Goal: Task Accomplishment & Management: Use online tool/utility

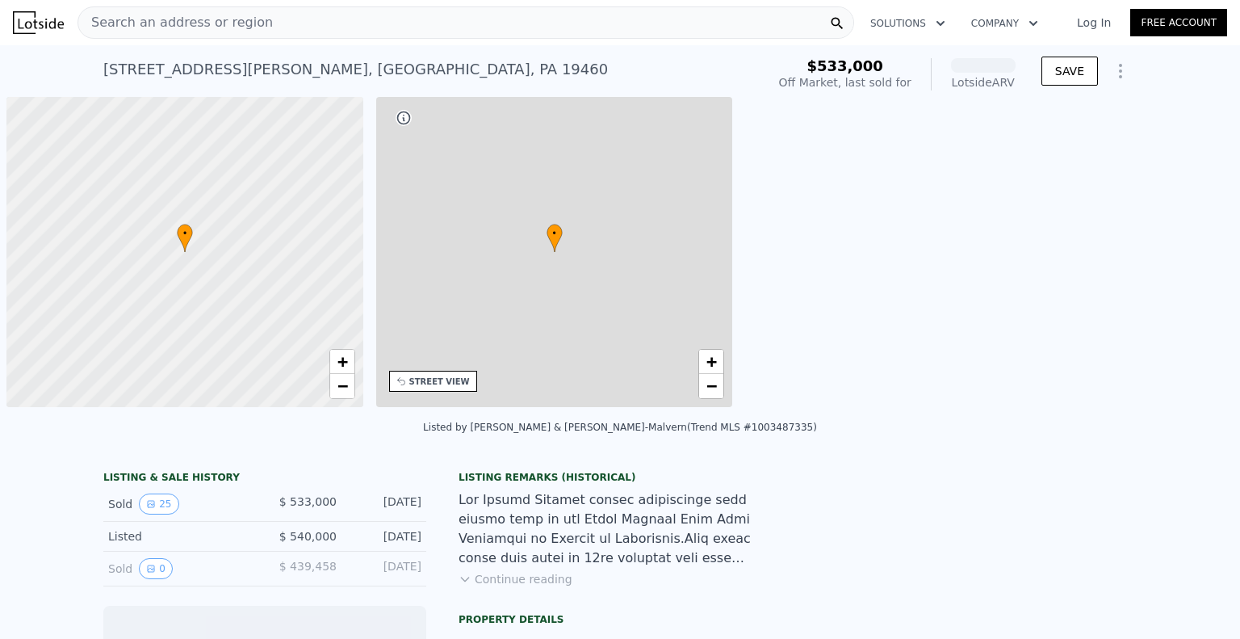
scroll to position [0, 6]
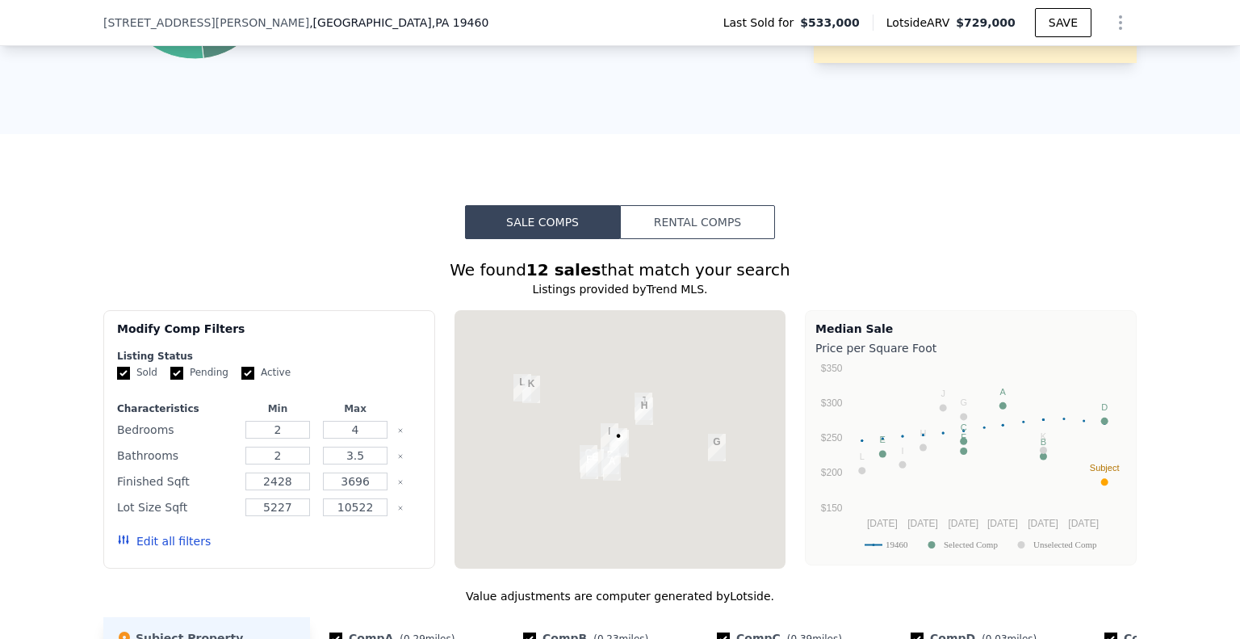
click at [670, 225] on button "Rental Comps" at bounding box center [697, 222] width 155 height 34
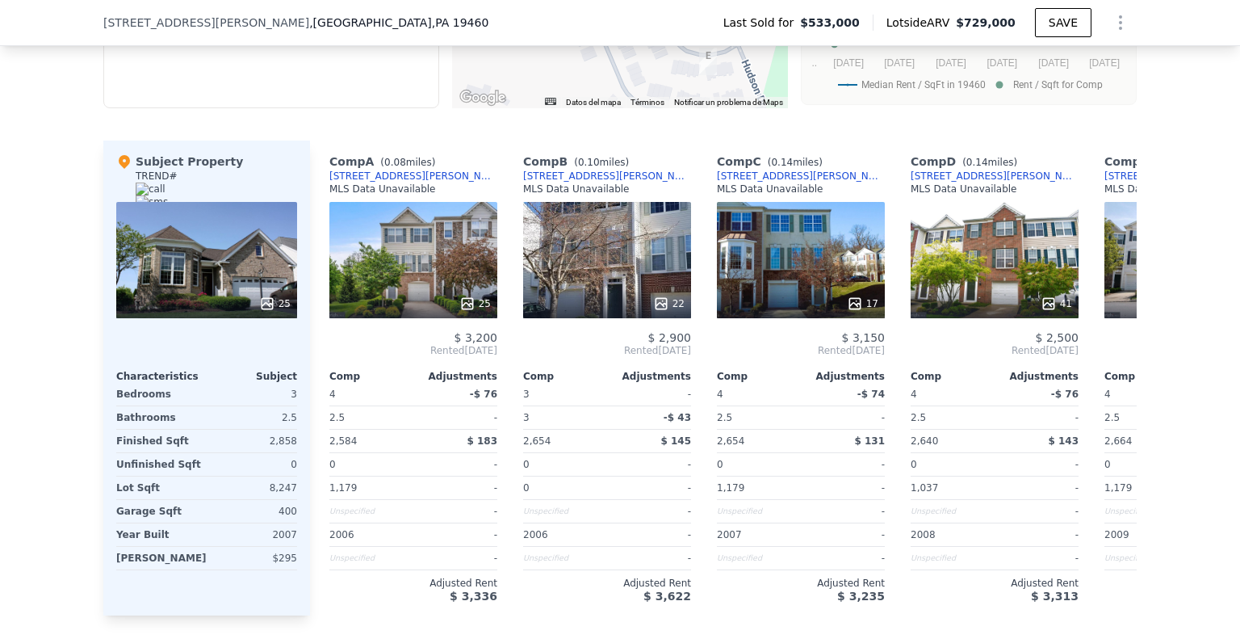
scroll to position [1608, 0]
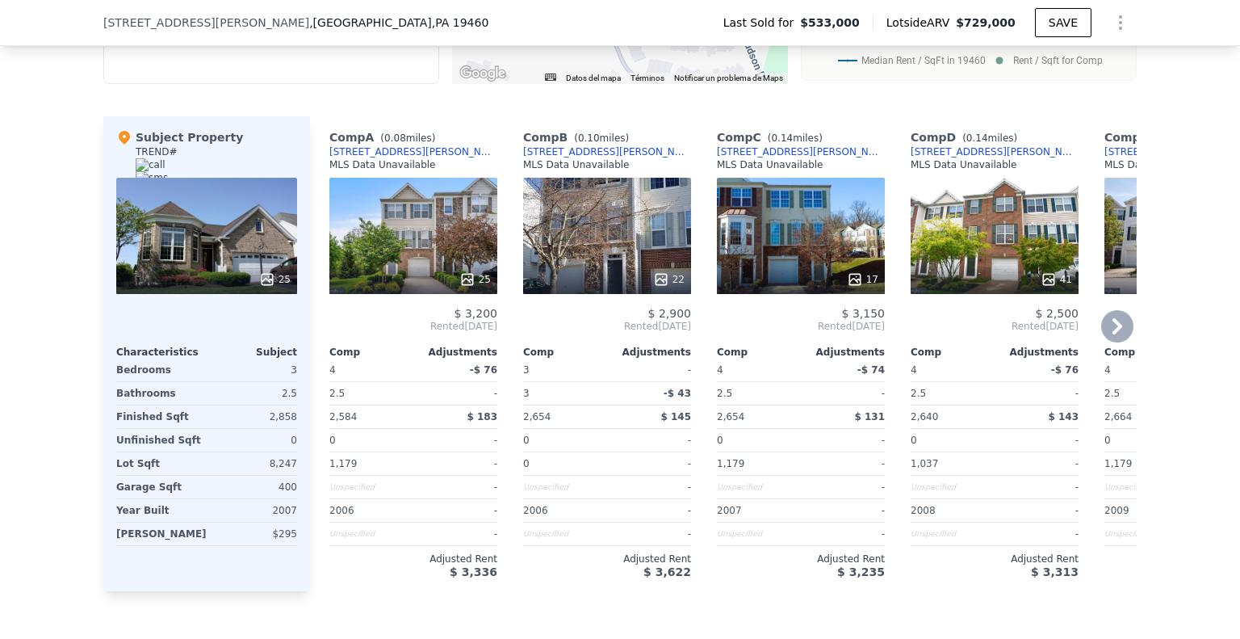
click at [1120, 335] on icon at bounding box center [1117, 326] width 32 height 32
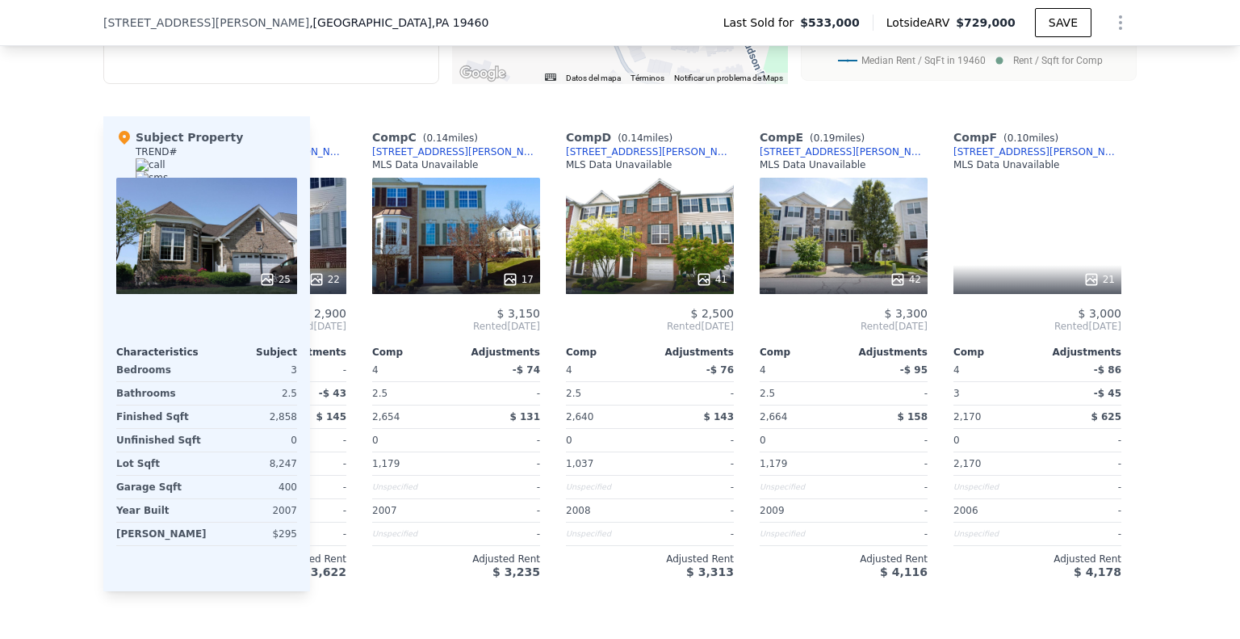
scroll to position [0, 387]
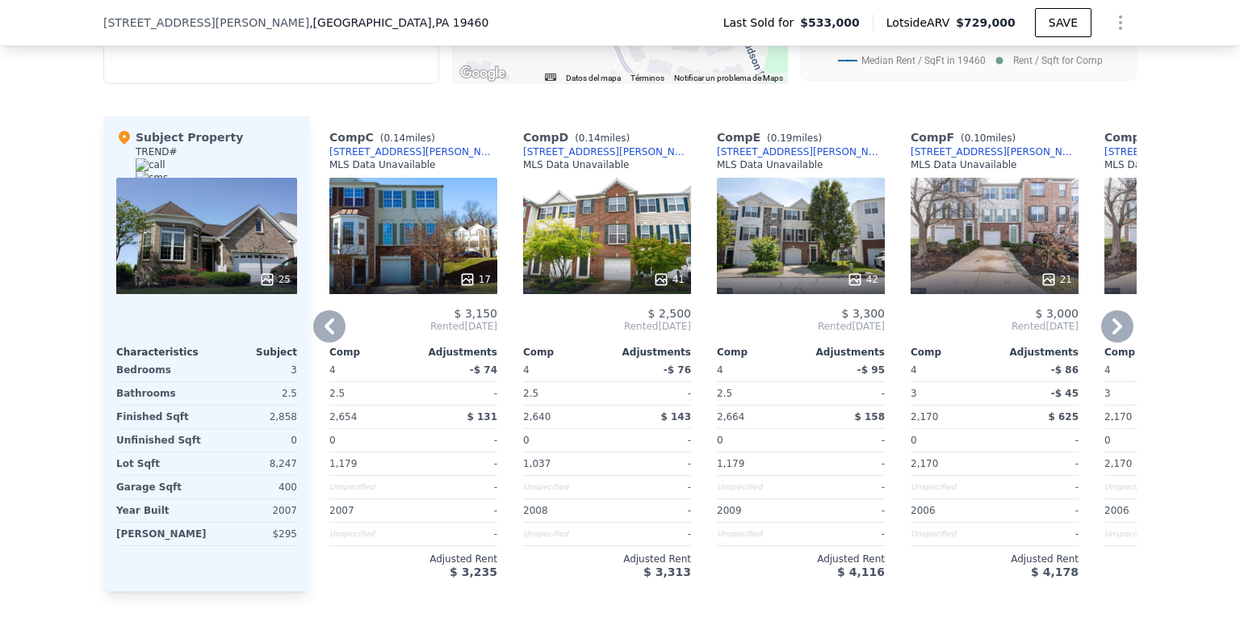
click at [1120, 335] on icon at bounding box center [1117, 326] width 32 height 32
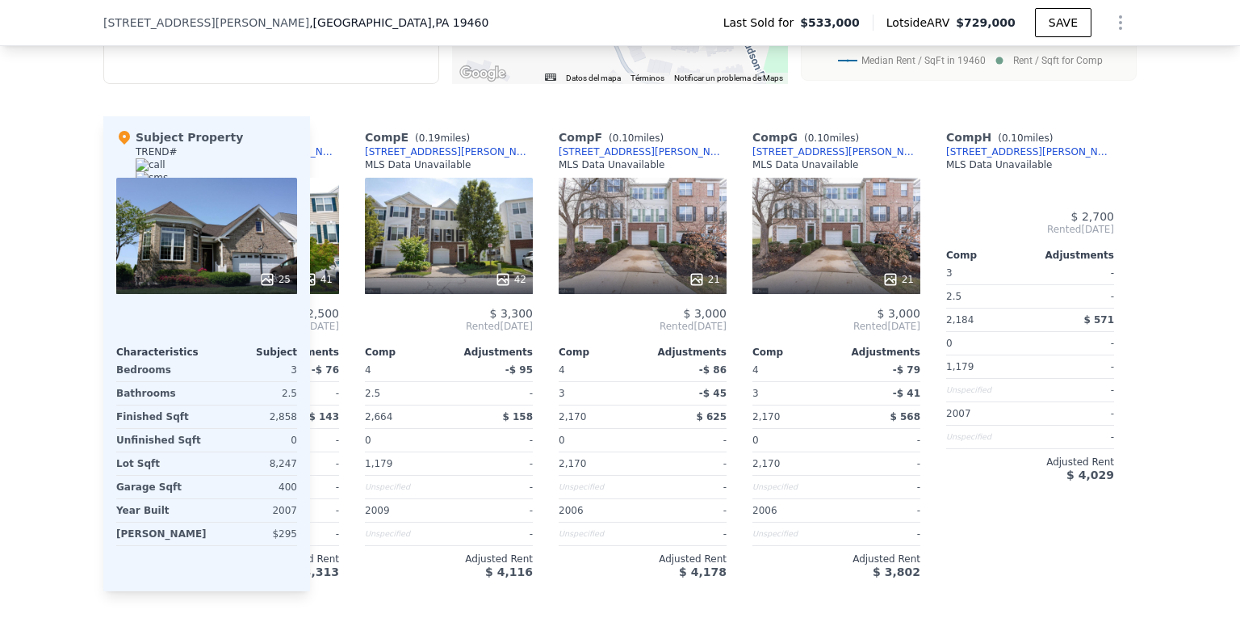
scroll to position [0, 775]
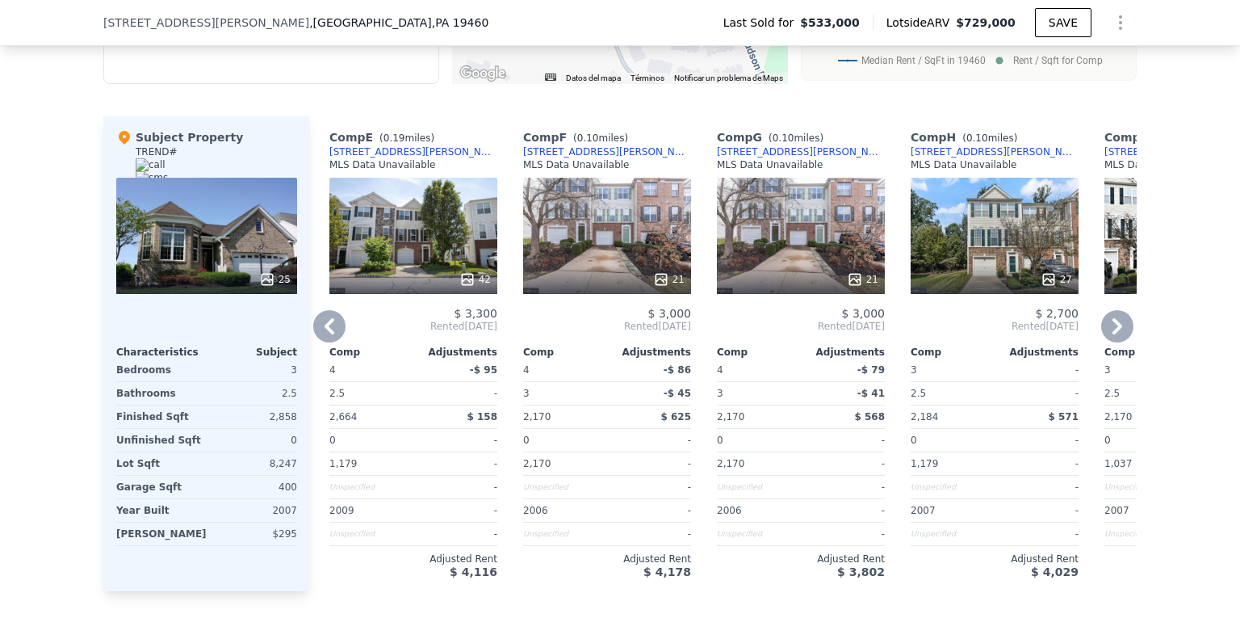
click at [1120, 335] on icon at bounding box center [1117, 326] width 32 height 32
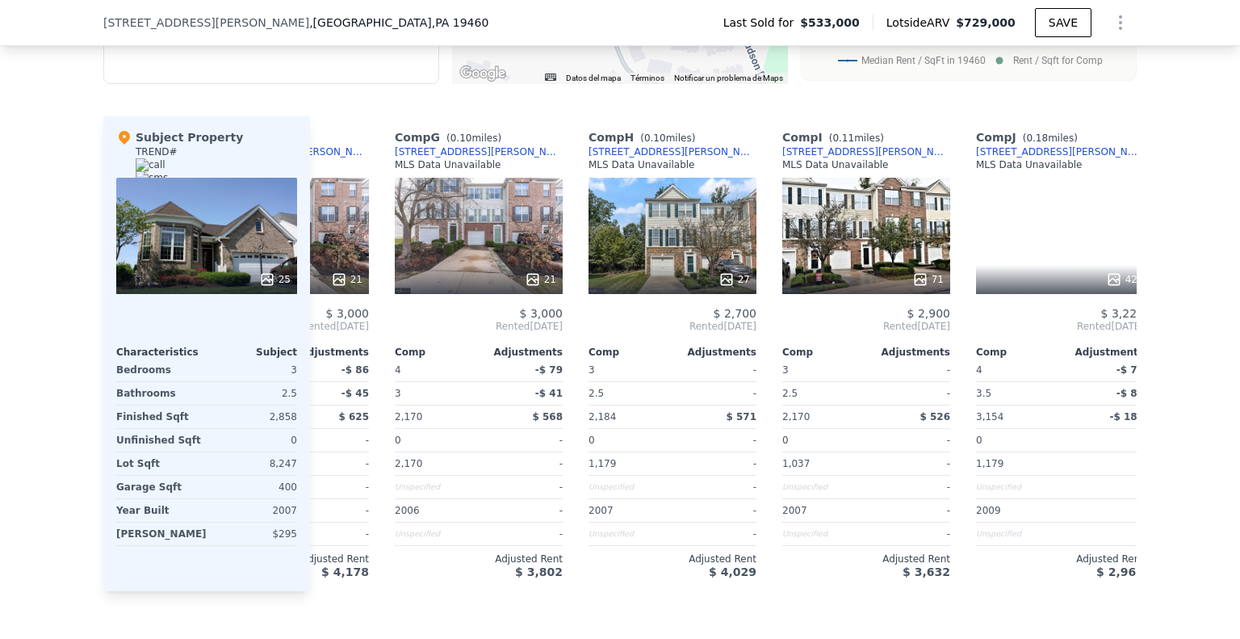
scroll to position [0, 1150]
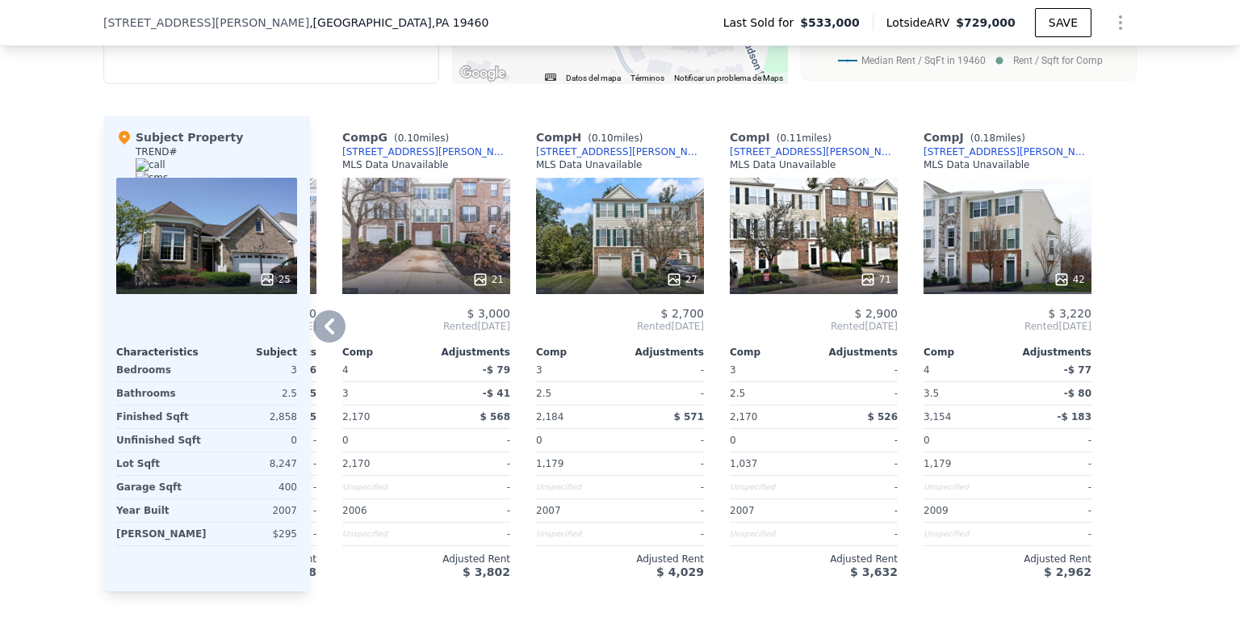
drag, startPoint x: 1120, startPoint y: 335, endPoint x: 1112, endPoint y: 341, distance: 9.7
click at [1112, 341] on div at bounding box center [1124, 353] width 26 height 475
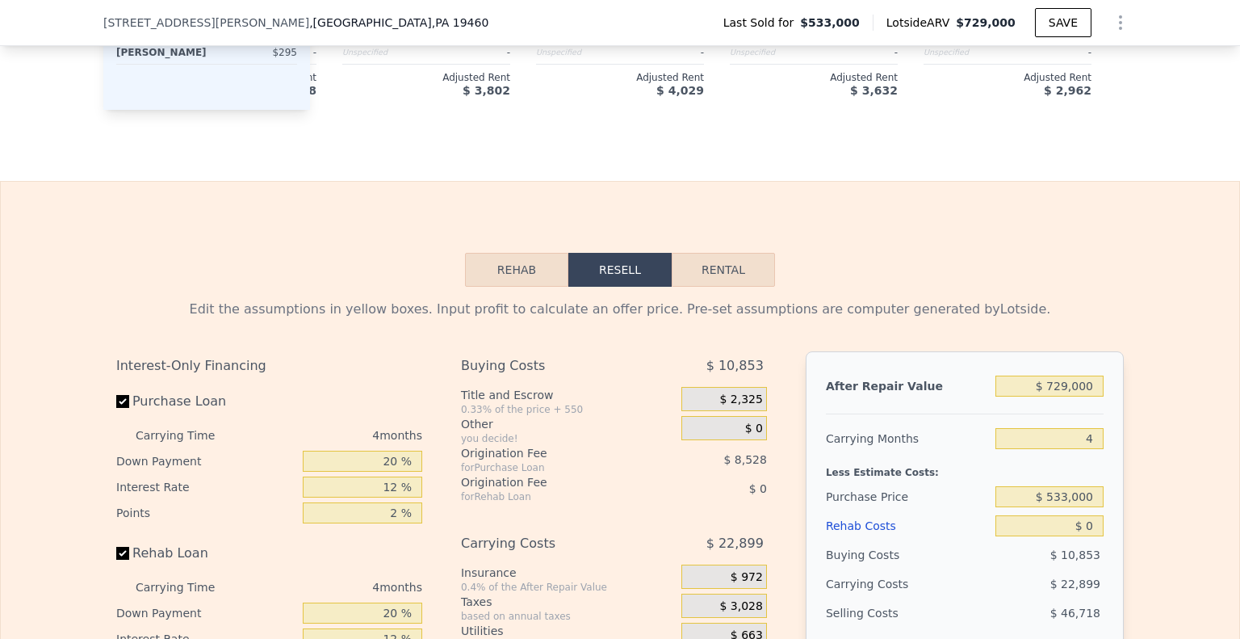
scroll to position [2012, 0]
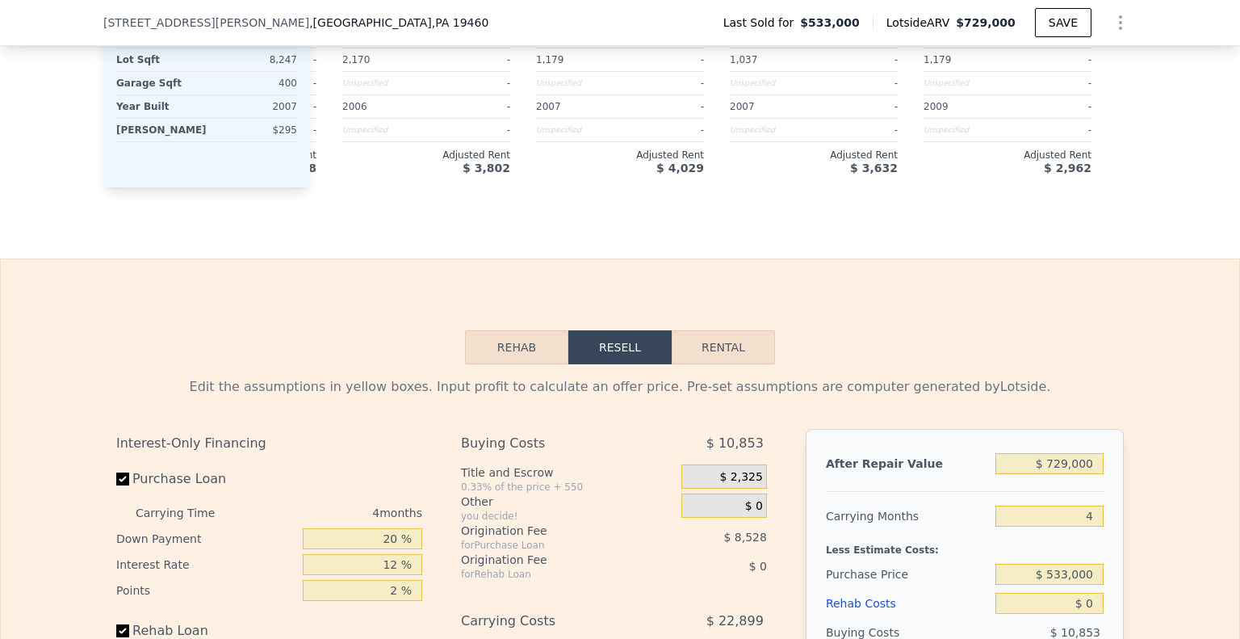
click at [740, 364] on button "Rental" at bounding box center [723, 347] width 103 height 34
select select "30"
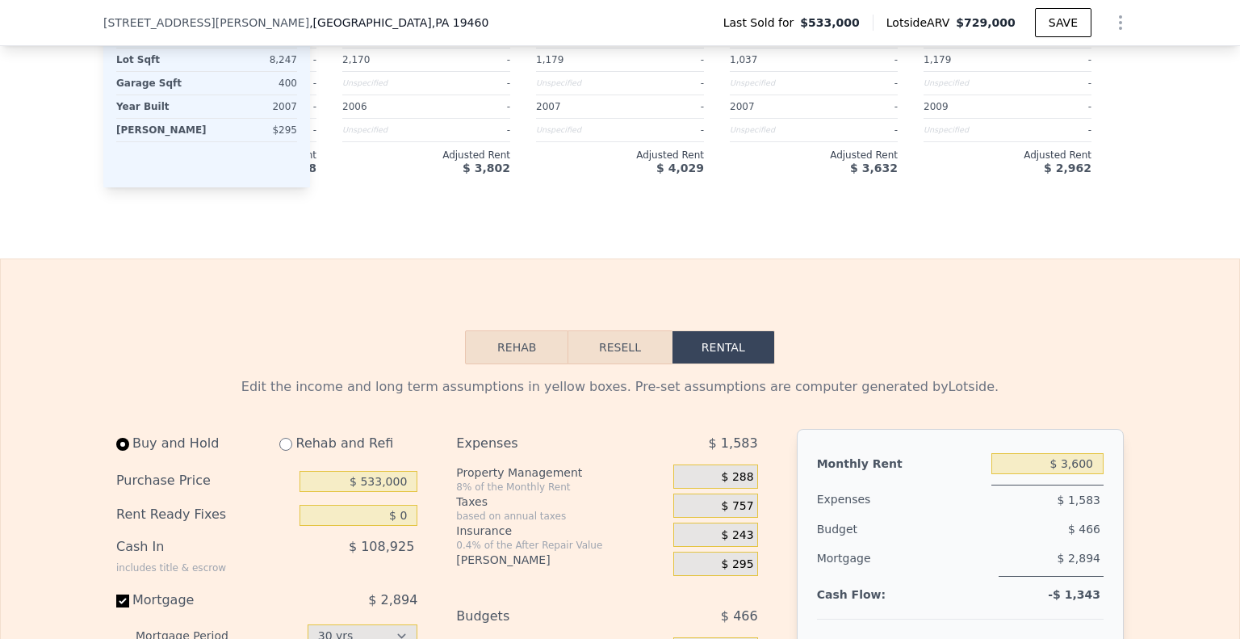
scroll to position [2173, 0]
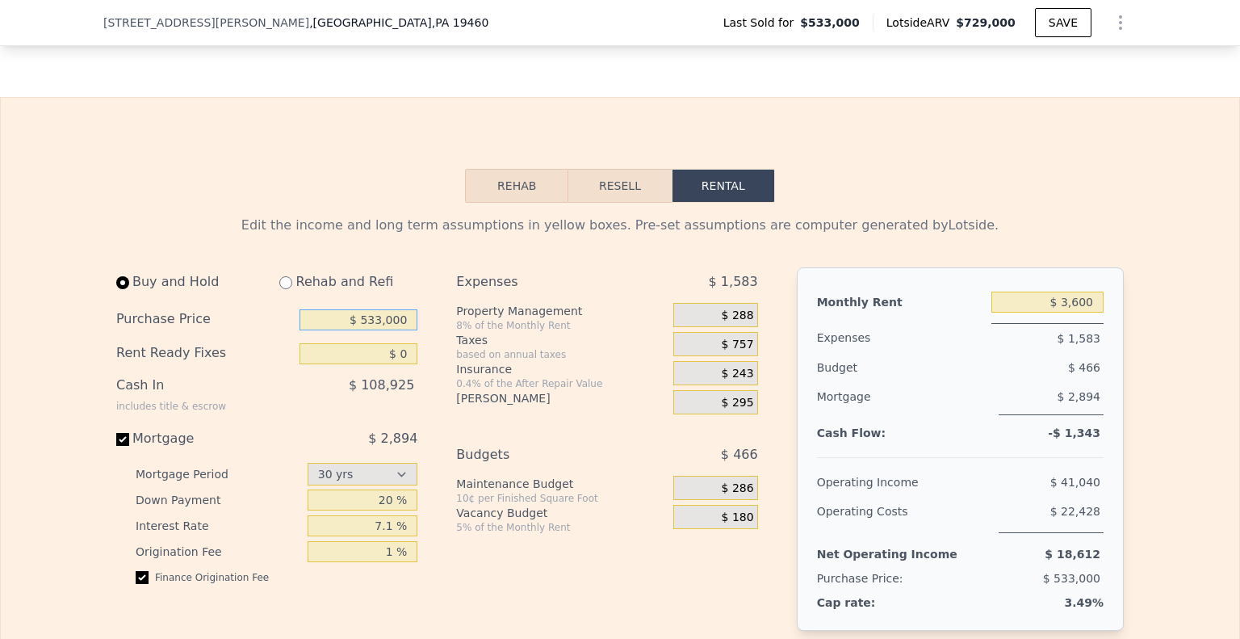
click at [386, 330] on input "$ 533,000" at bounding box center [359, 319] width 118 height 21
type input "$ 540,000"
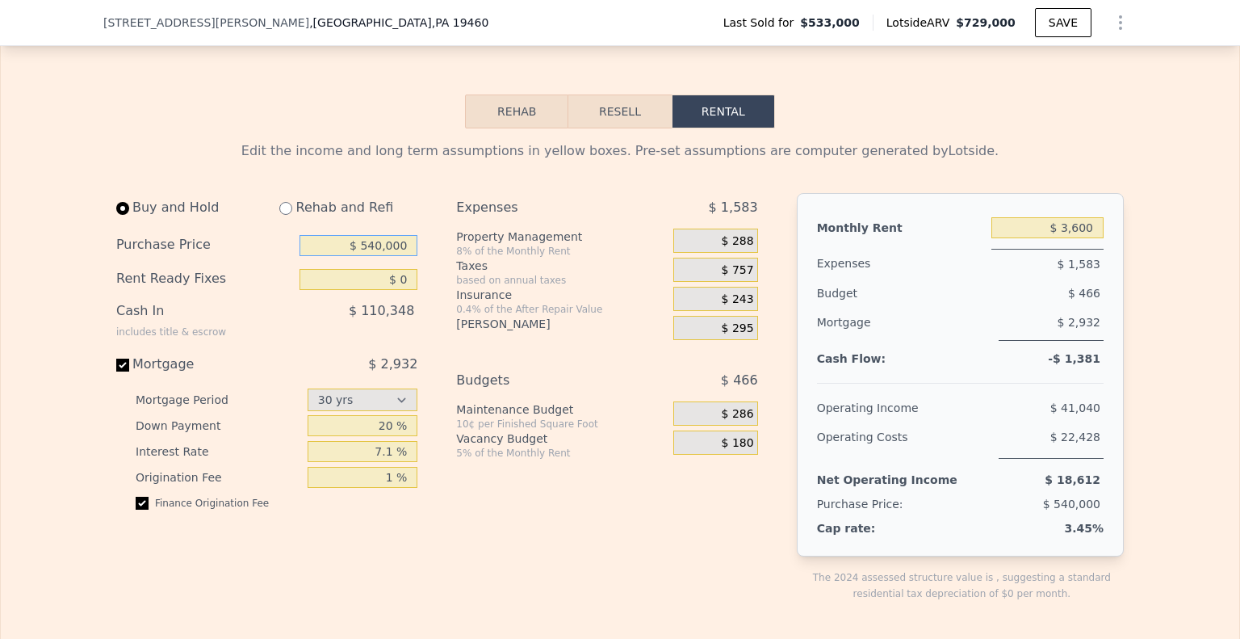
scroll to position [2254, 0]
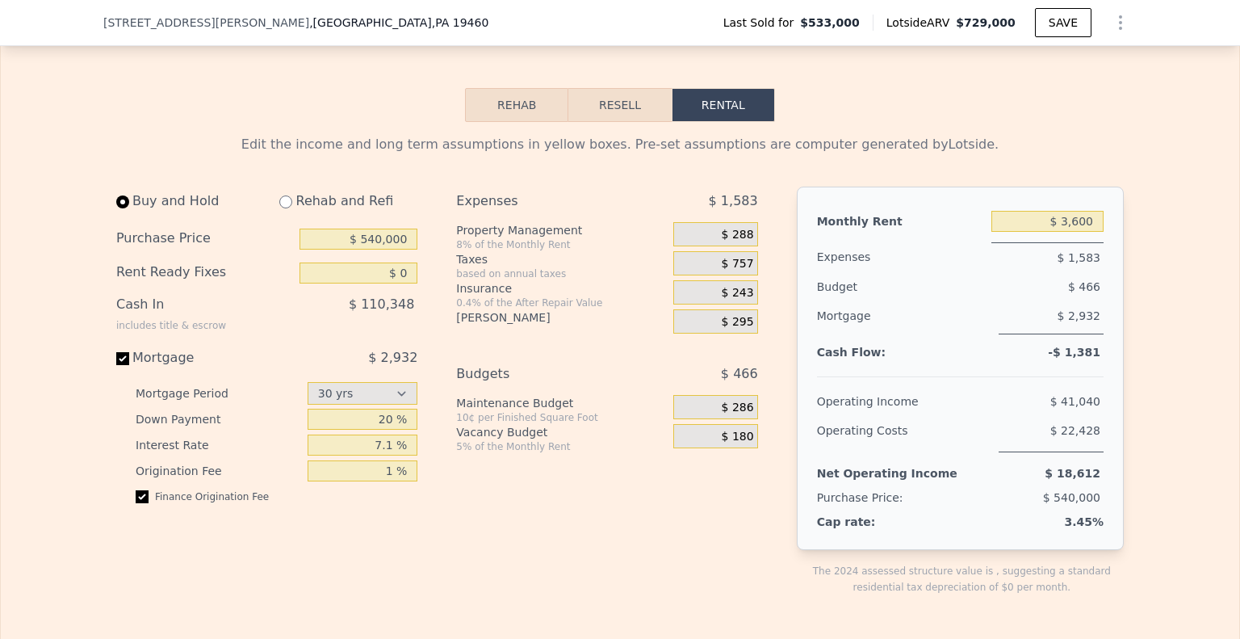
click at [735, 242] on span "$ 288" at bounding box center [738, 235] width 32 height 15
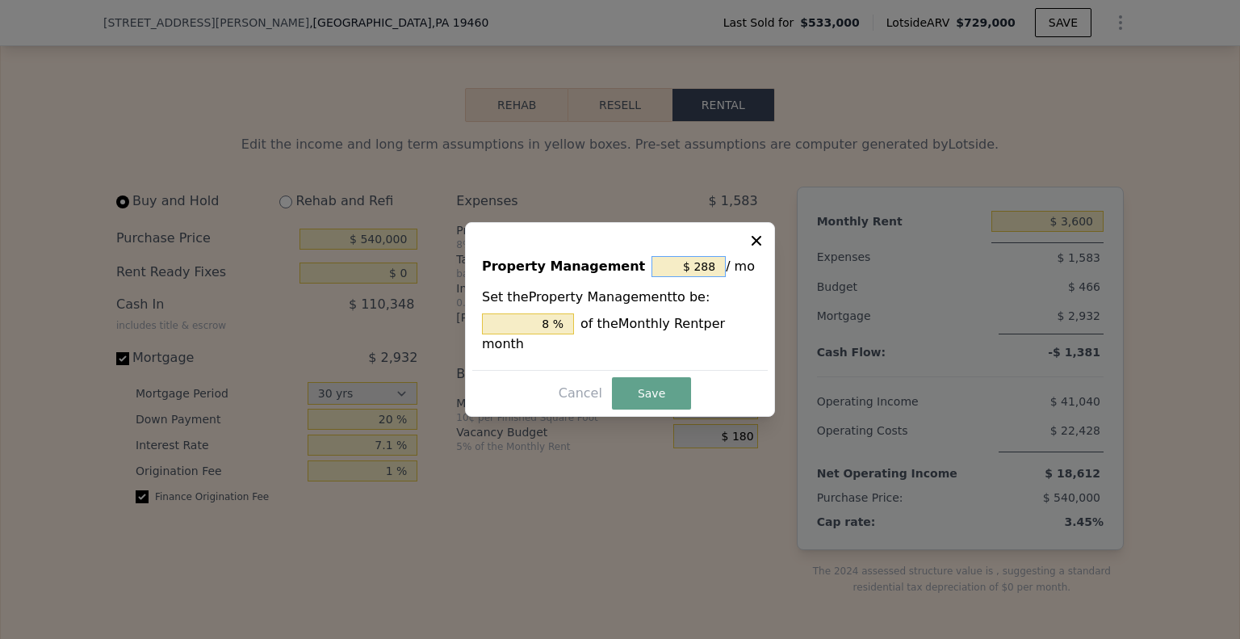
click at [673, 277] on input "$ 288" at bounding box center [688, 266] width 74 height 21
click at [682, 277] on input "$ 288" at bounding box center [688, 266] width 74 height 21
click at [701, 277] on input "$ 288" at bounding box center [688, 266] width 74 height 21
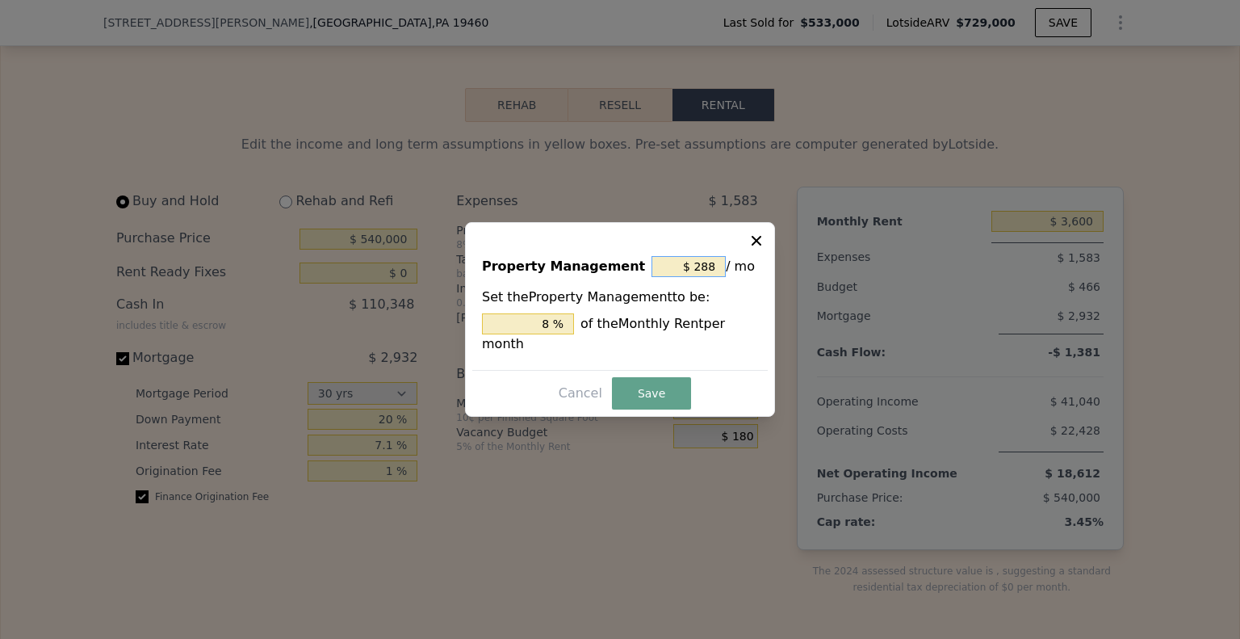
click at [701, 277] on input "$ 288" at bounding box center [688, 266] width 74 height 21
type input "$ 0"
type input "0 %"
type input "$ 0"
click at [665, 377] on button "Save" at bounding box center [651, 393] width 79 height 32
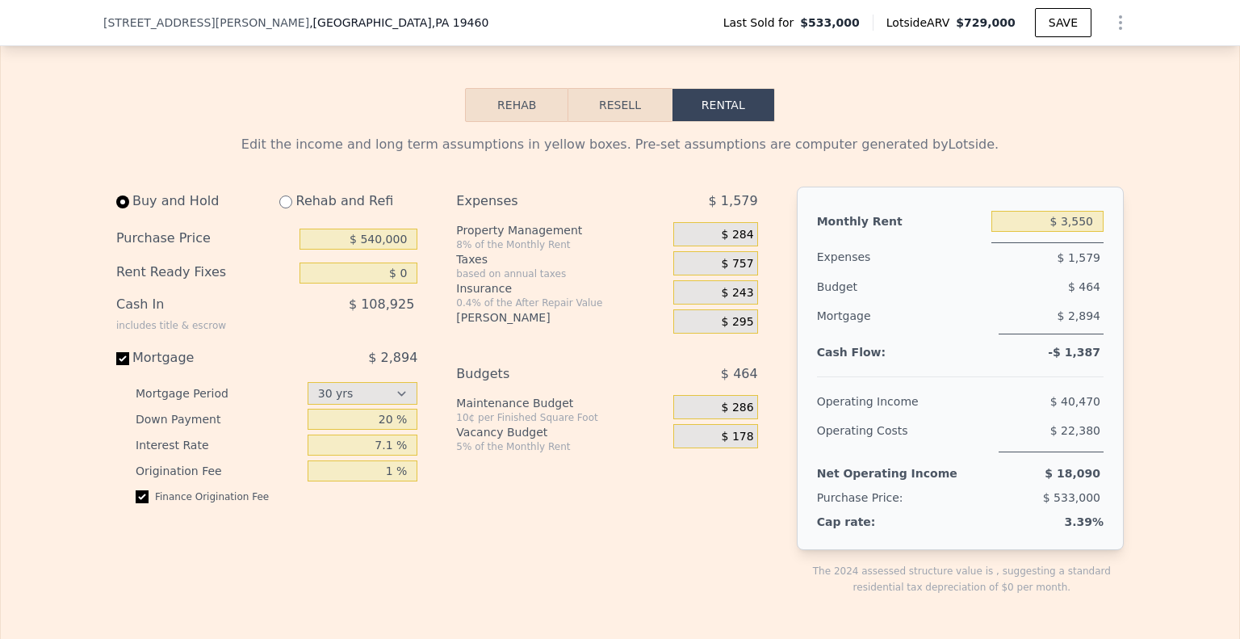
click at [739, 271] on span "$ 757" at bounding box center [738, 264] width 32 height 15
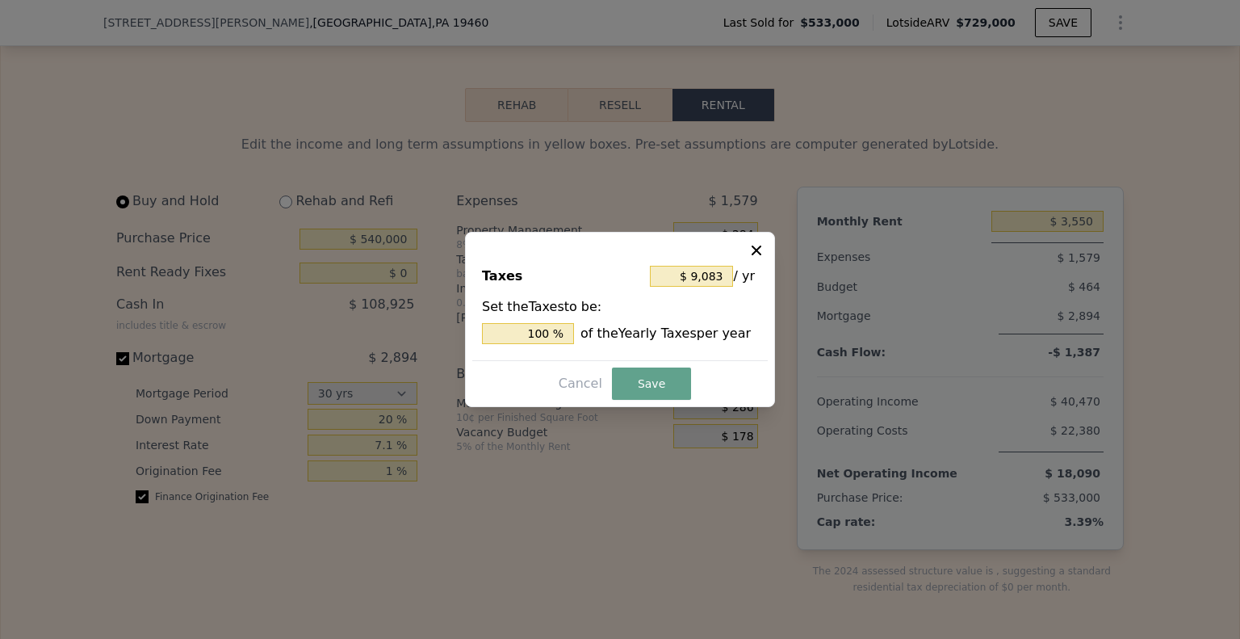
click at [753, 245] on icon at bounding box center [756, 250] width 16 height 16
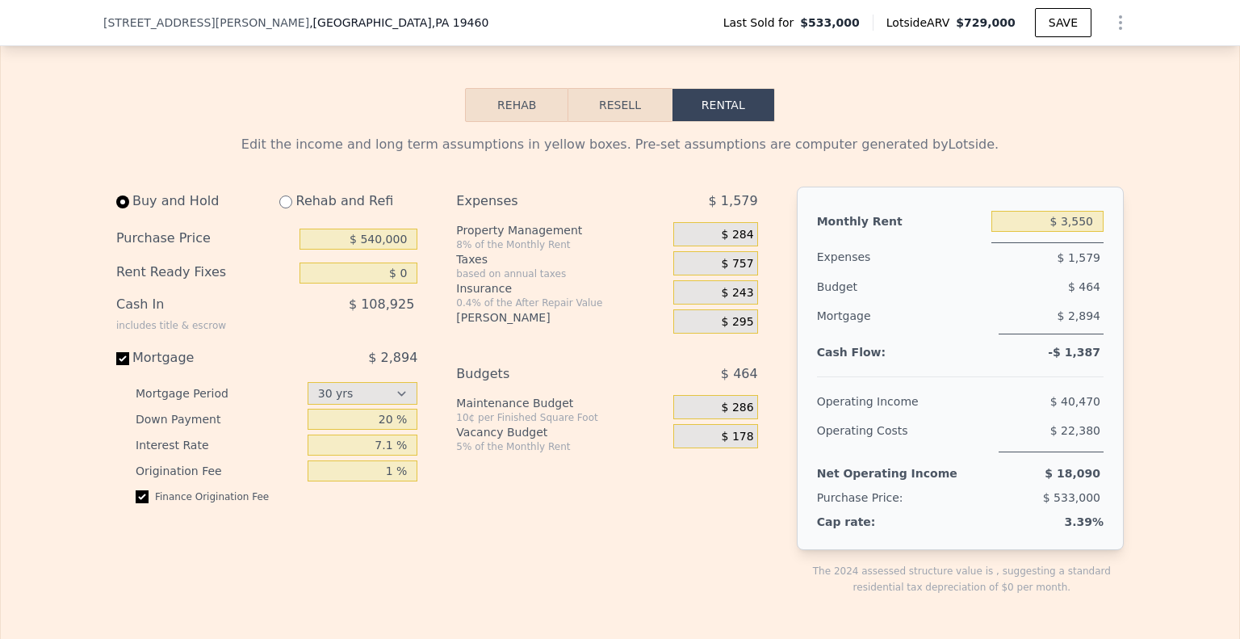
click at [1087, 236] on div "$ 3,550" at bounding box center [1047, 221] width 112 height 29
click at [1087, 232] on input "$ 3,550" at bounding box center [1047, 221] width 112 height 21
type input "$ 3,600"
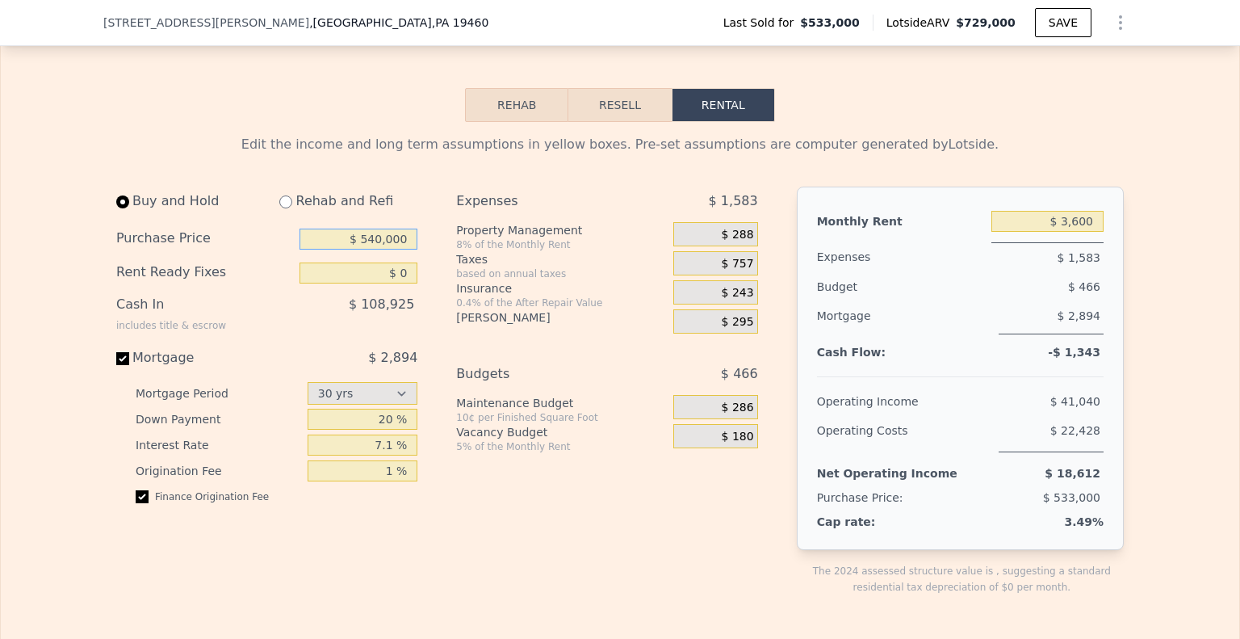
click at [390, 249] on input "$ 540,000" at bounding box center [359, 238] width 118 height 21
click at [739, 242] on span "$ 288" at bounding box center [738, 235] width 32 height 15
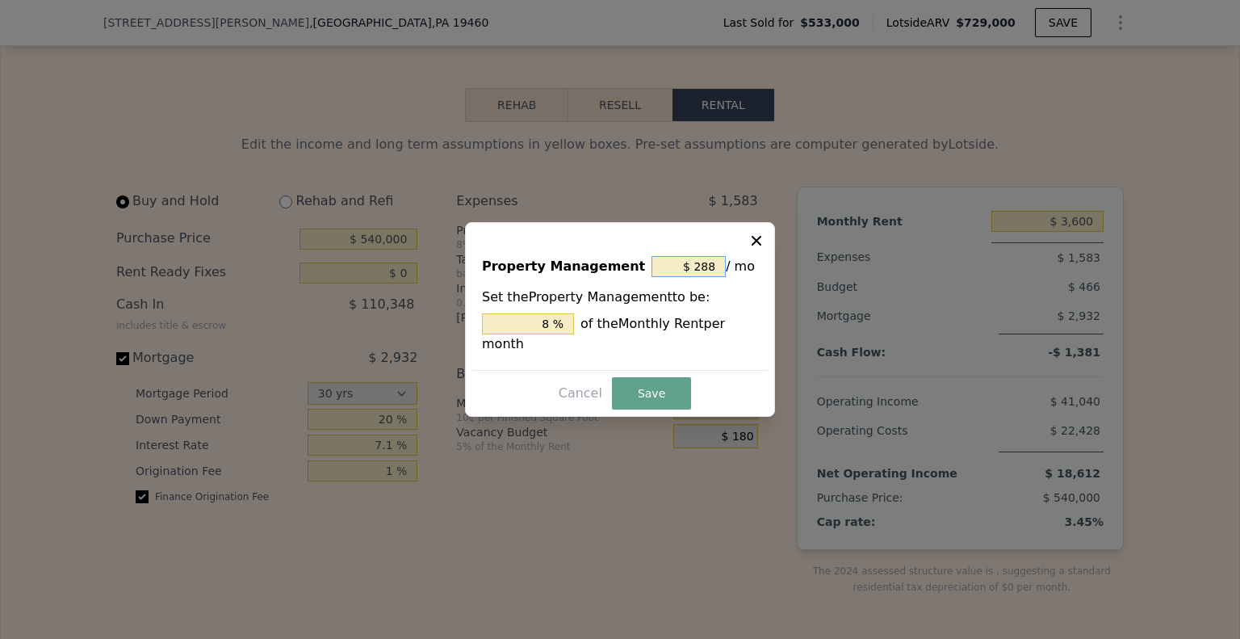
click at [683, 269] on input "$ 288" at bounding box center [688, 266] width 74 height 21
type input "$ 0"
type input "0 %"
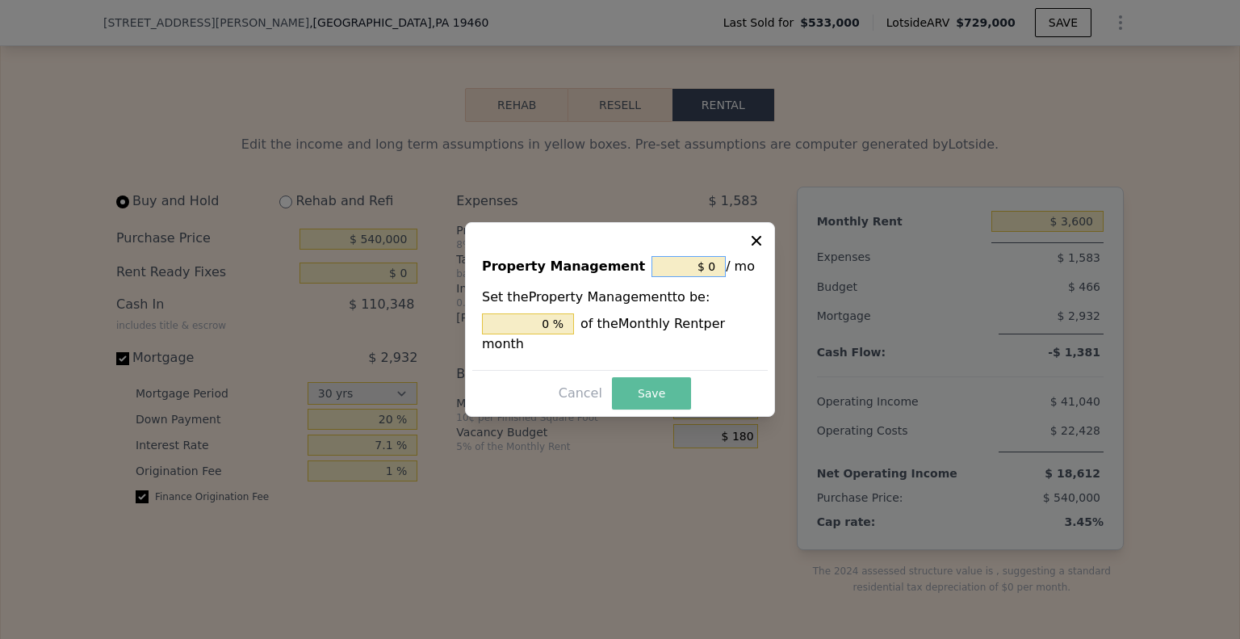
type input "$ 0"
click at [657, 388] on button "Save" at bounding box center [651, 393] width 79 height 32
click at [1082, 237] on div at bounding box center [620, 319] width 1240 height 639
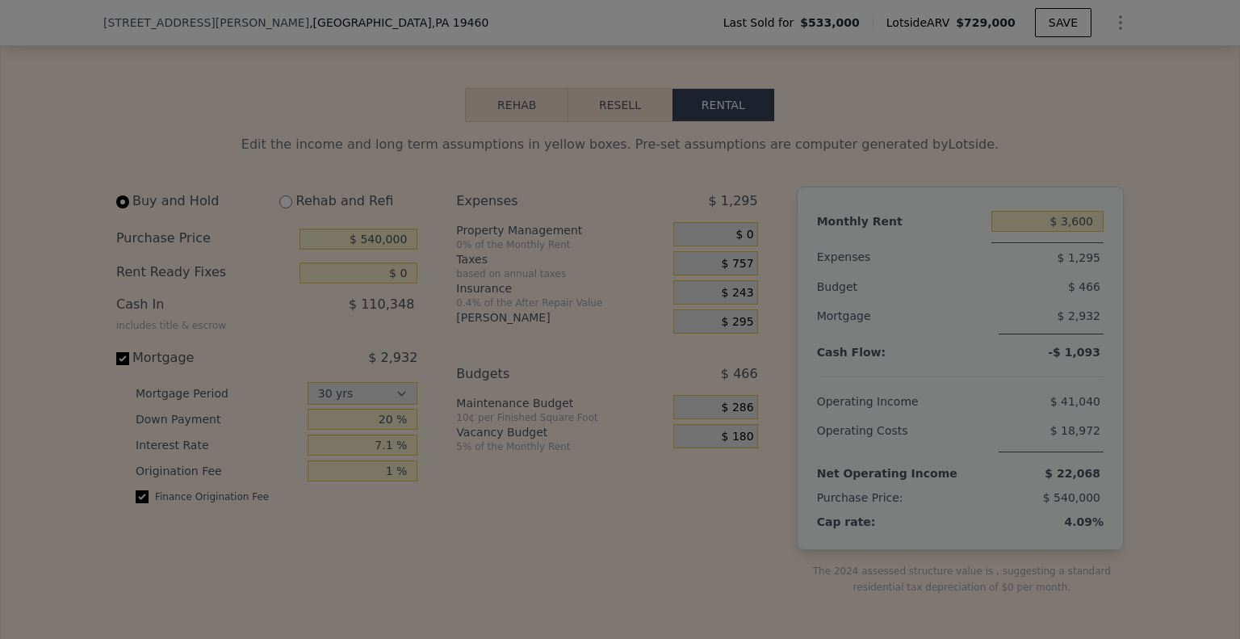
click at [1082, 237] on div at bounding box center [620, 319] width 1240 height 639
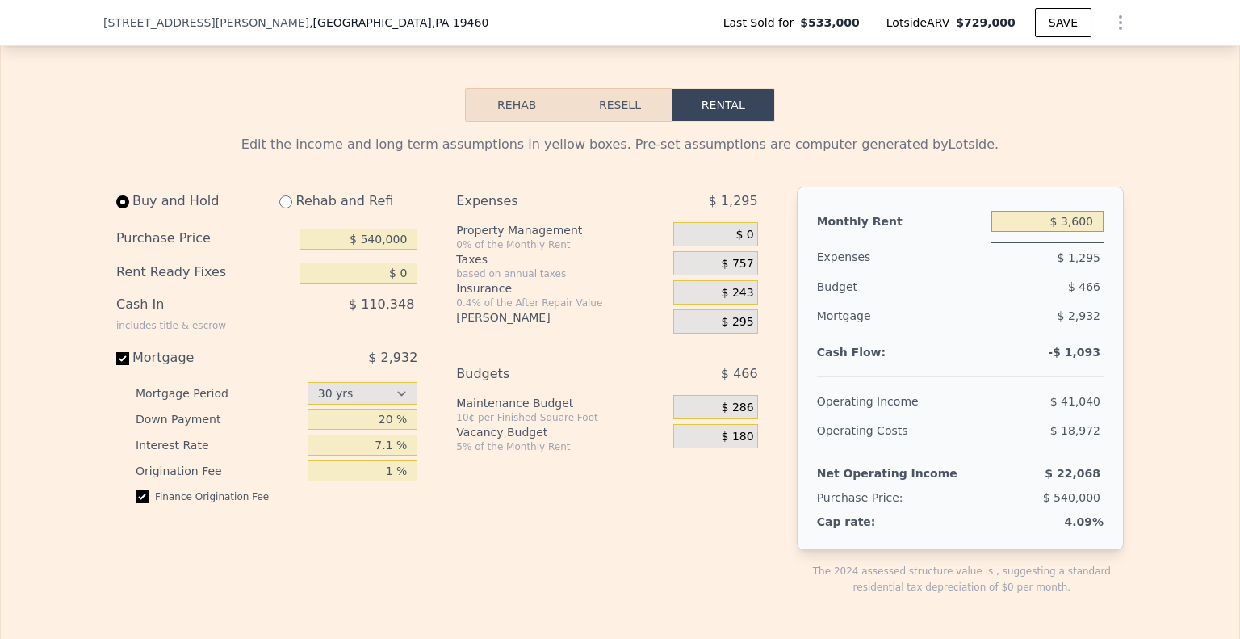
click at [1078, 232] on input "$ 3,600" at bounding box center [1047, 221] width 112 height 21
click at [1082, 232] on input "$ 3,600" at bounding box center [1047, 221] width 112 height 21
type input "$ 4,500"
